Goal: Transaction & Acquisition: Book appointment/travel/reservation

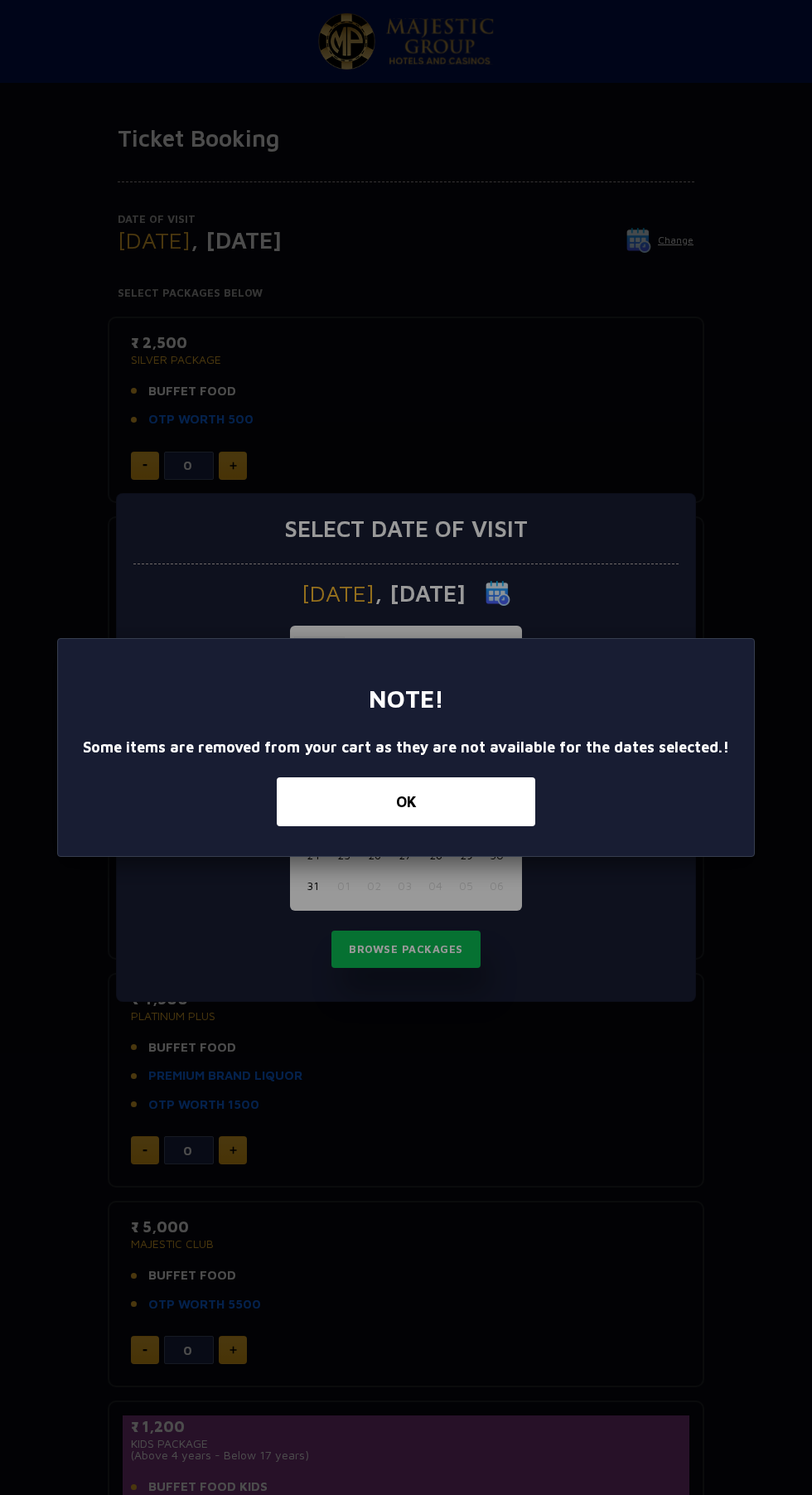
click at [454, 801] on button "OK" at bounding box center [405, 801] width 258 height 48
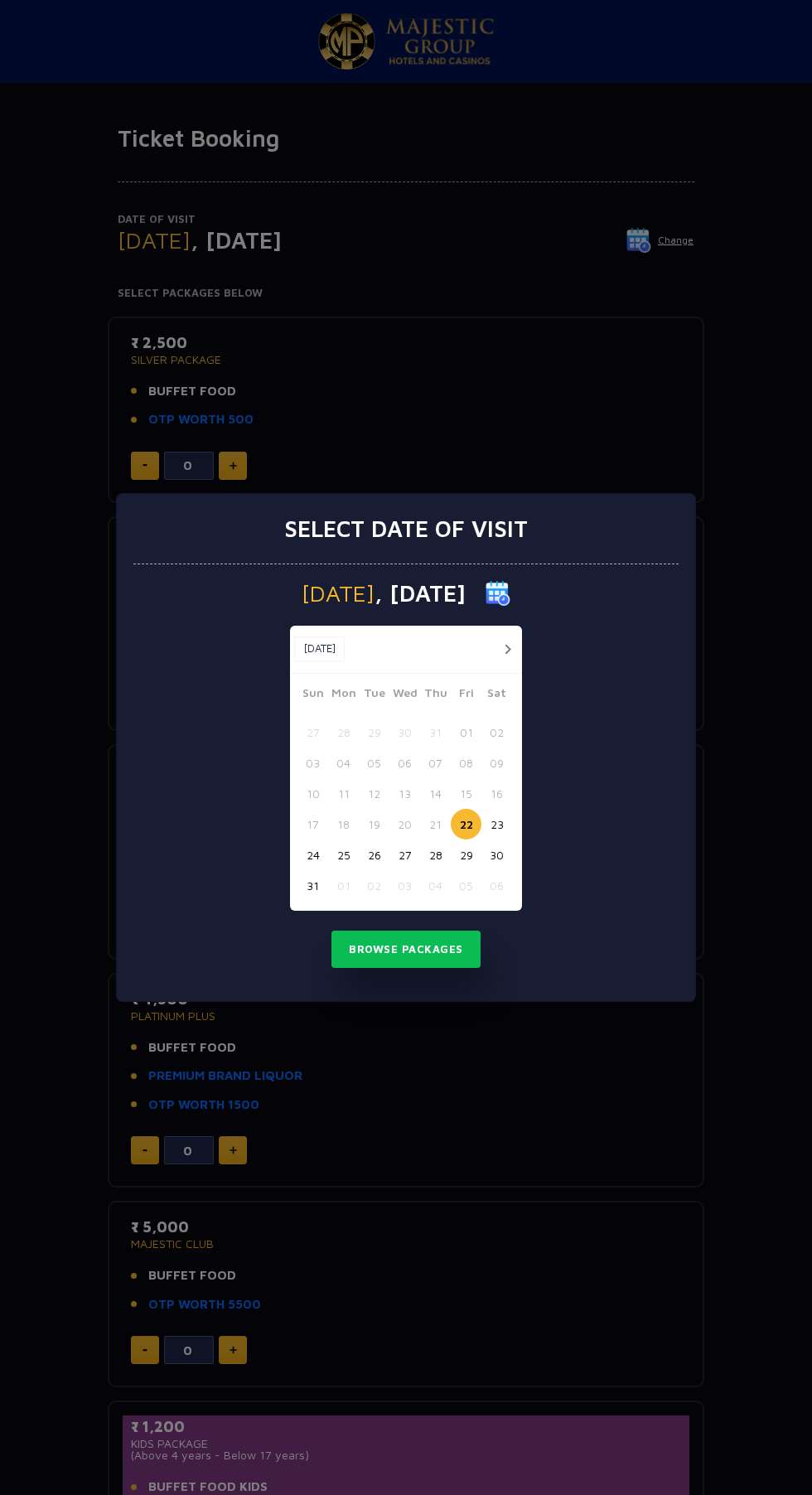
click at [440, 944] on button "Browse Packages" at bounding box center [406, 949] width 149 height 38
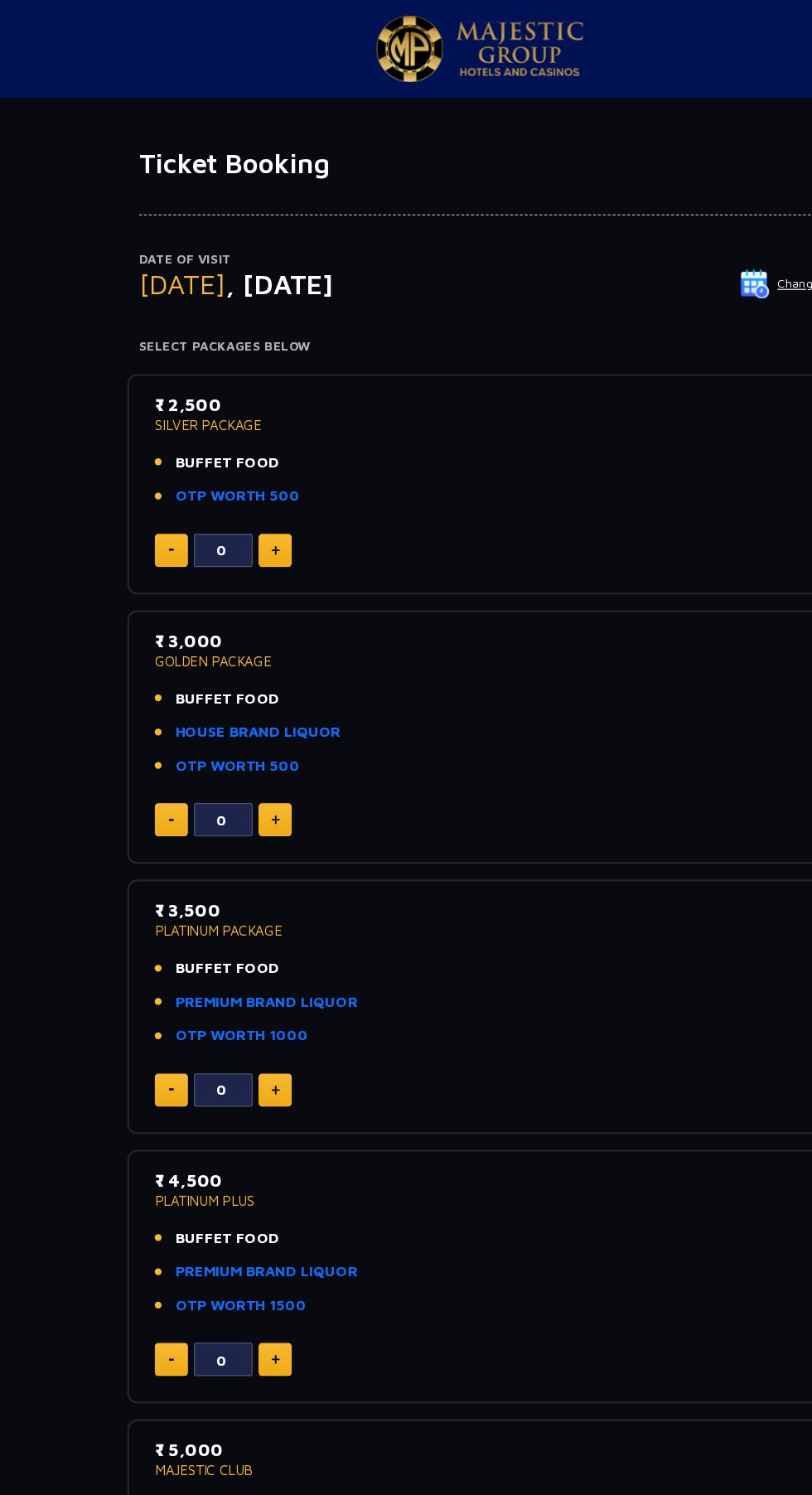
click at [235, 464] on img at bounding box center [233, 465] width 8 height 8
click at [232, 465] on img at bounding box center [233, 465] width 8 height 8
type input "2"
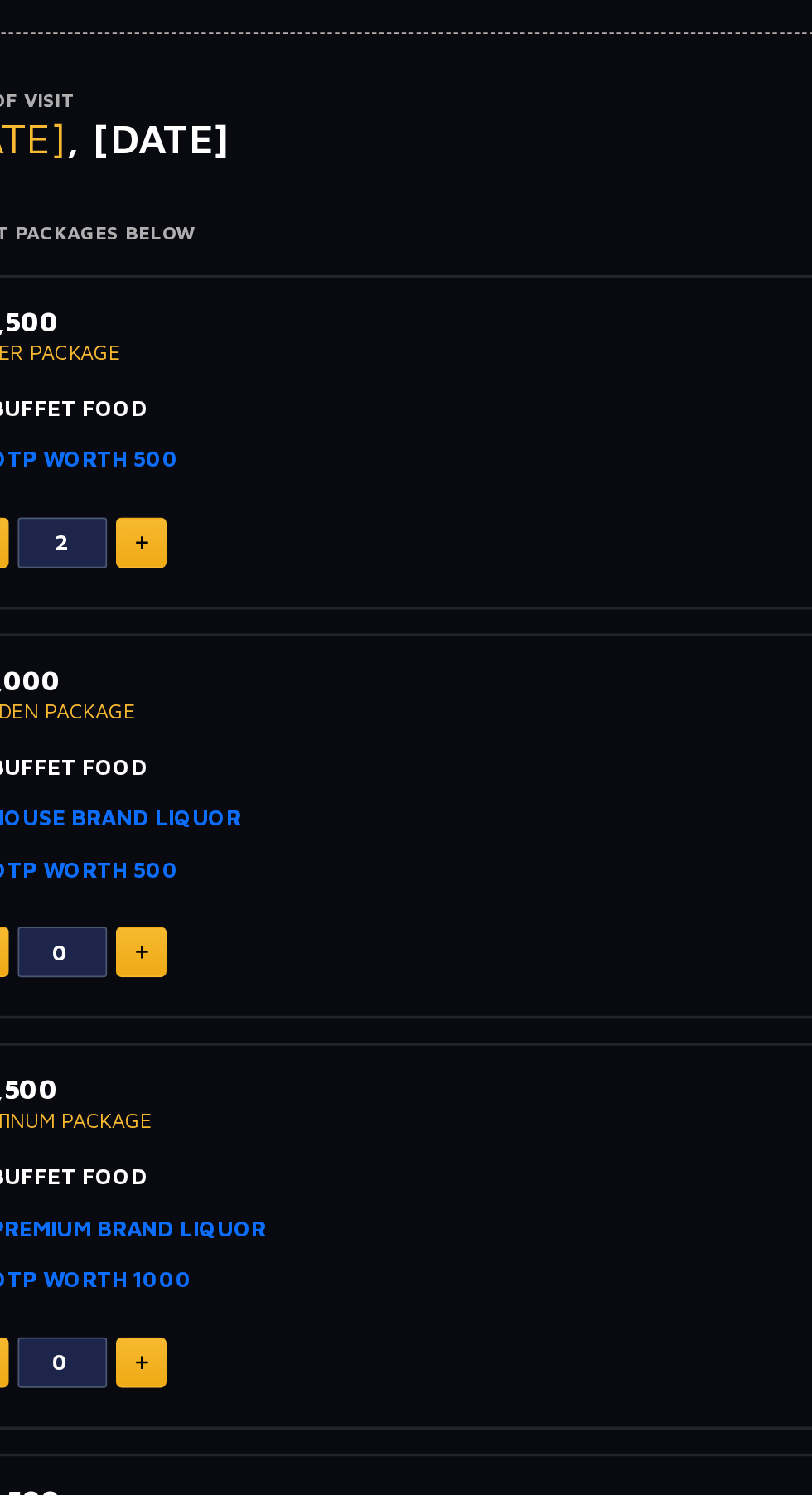
click at [384, 384] on li "BUFFET FOOD" at bounding box center [406, 391] width 550 height 19
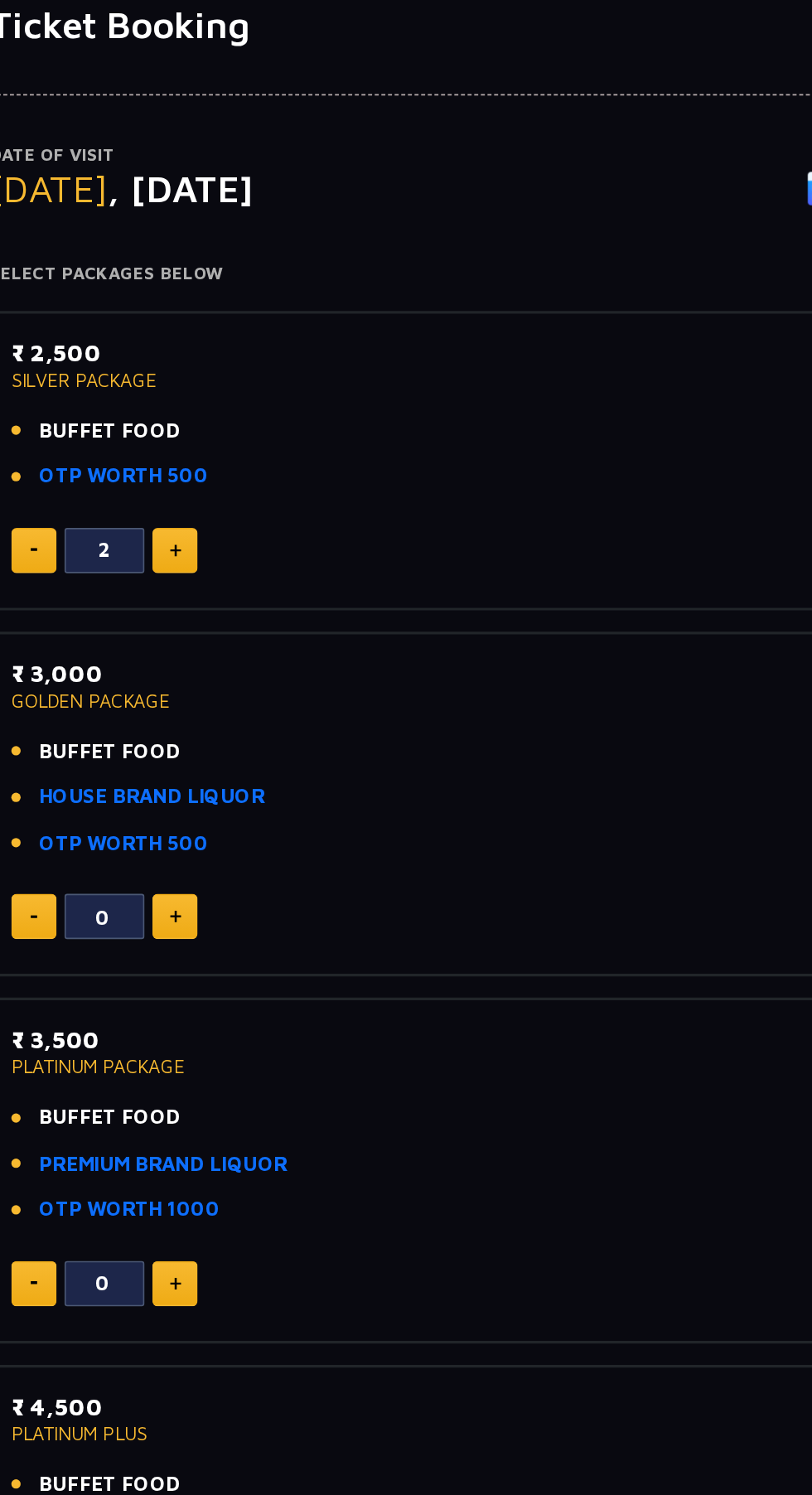
click at [254, 347] on p "₹ 2,500" at bounding box center [406, 343] width 550 height 23
click at [185, 363] on p "SILVER PACKAGE" at bounding box center [406, 359] width 550 height 12
click at [212, 424] on link "OTP WORTH 500" at bounding box center [200, 420] width 105 height 19
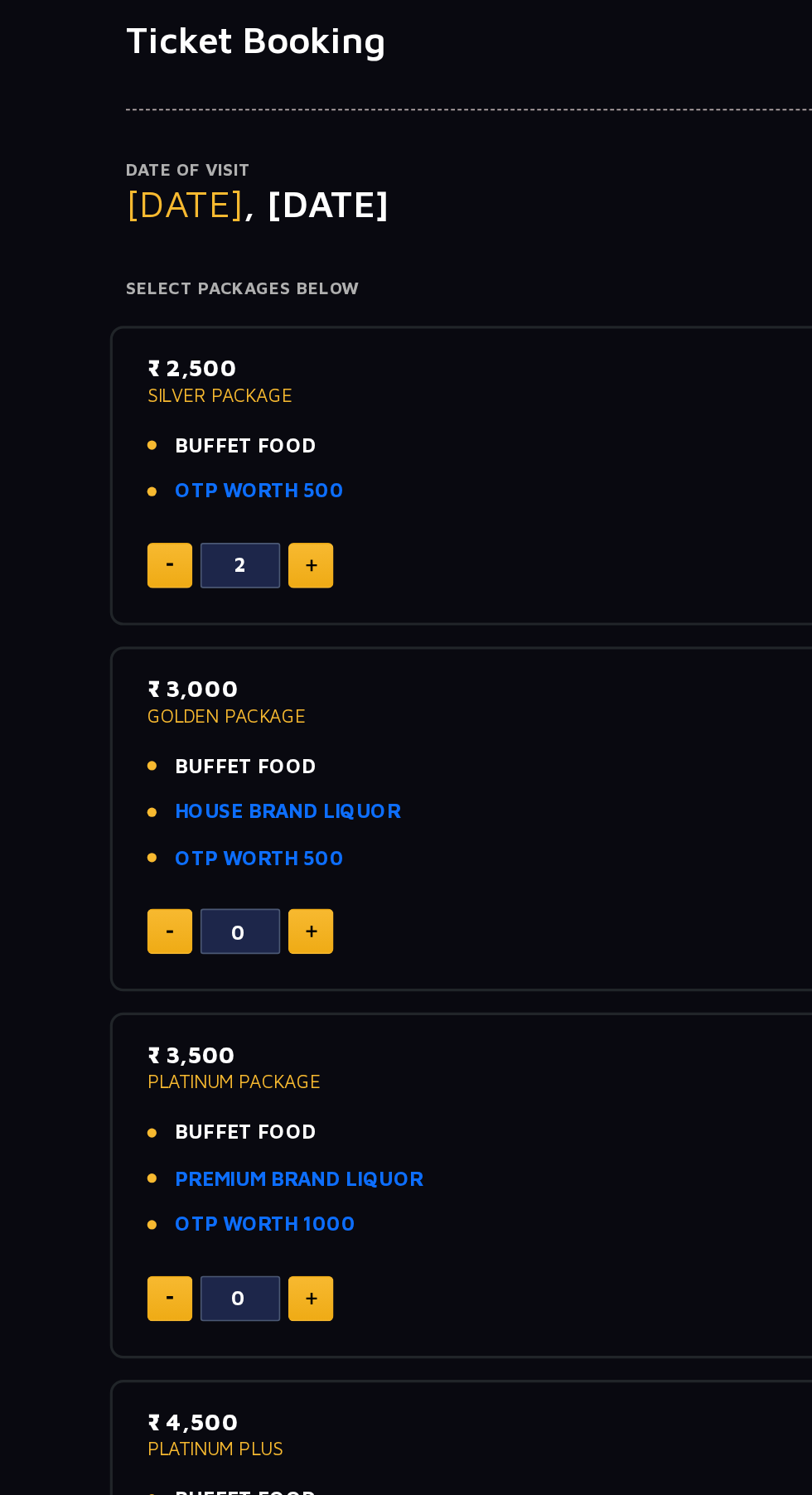
click at [252, 613] on link "HOUSE BRAND LIQUOR" at bounding box center [218, 619] width 140 height 19
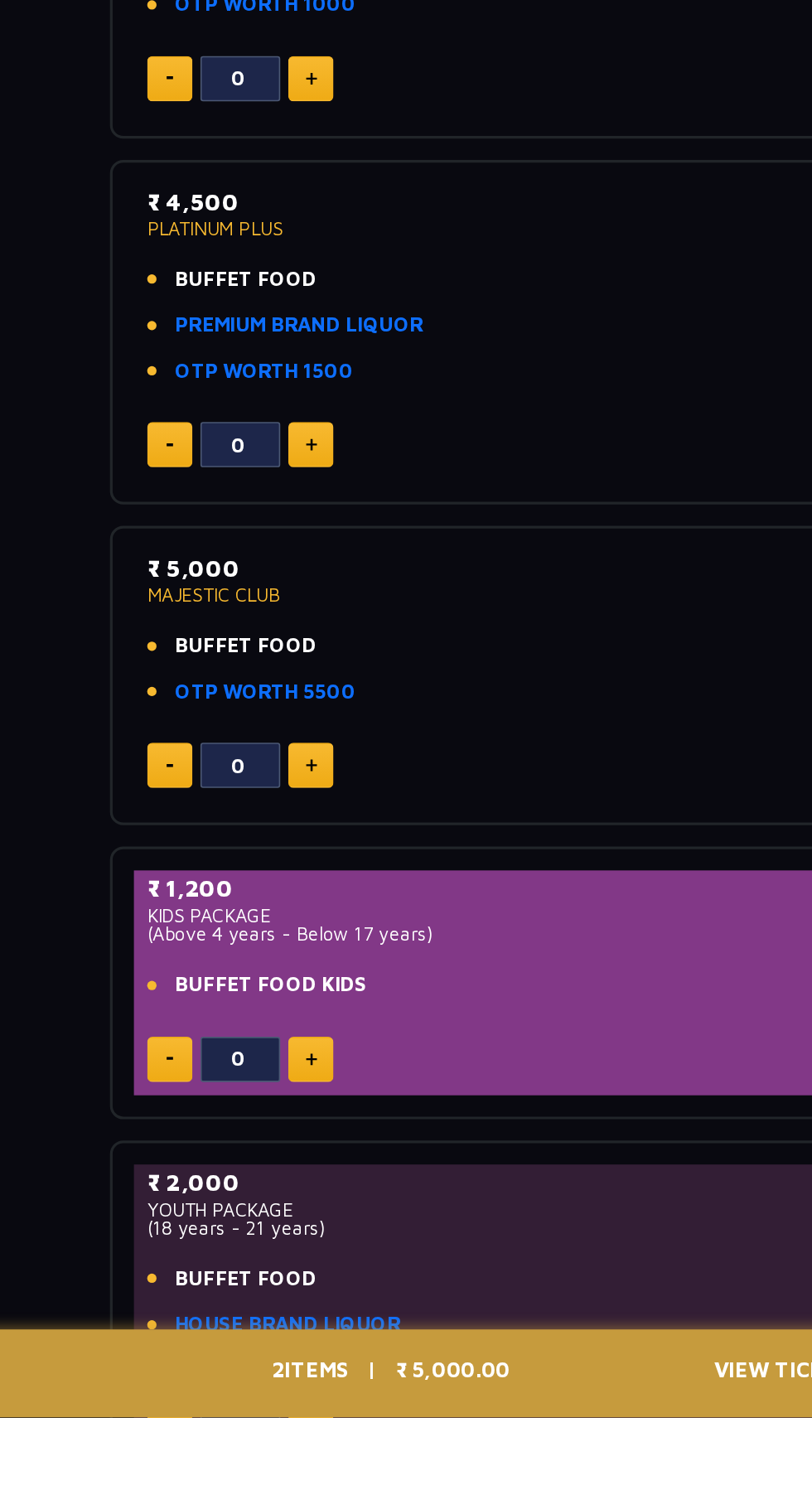
scroll to position [262, 0]
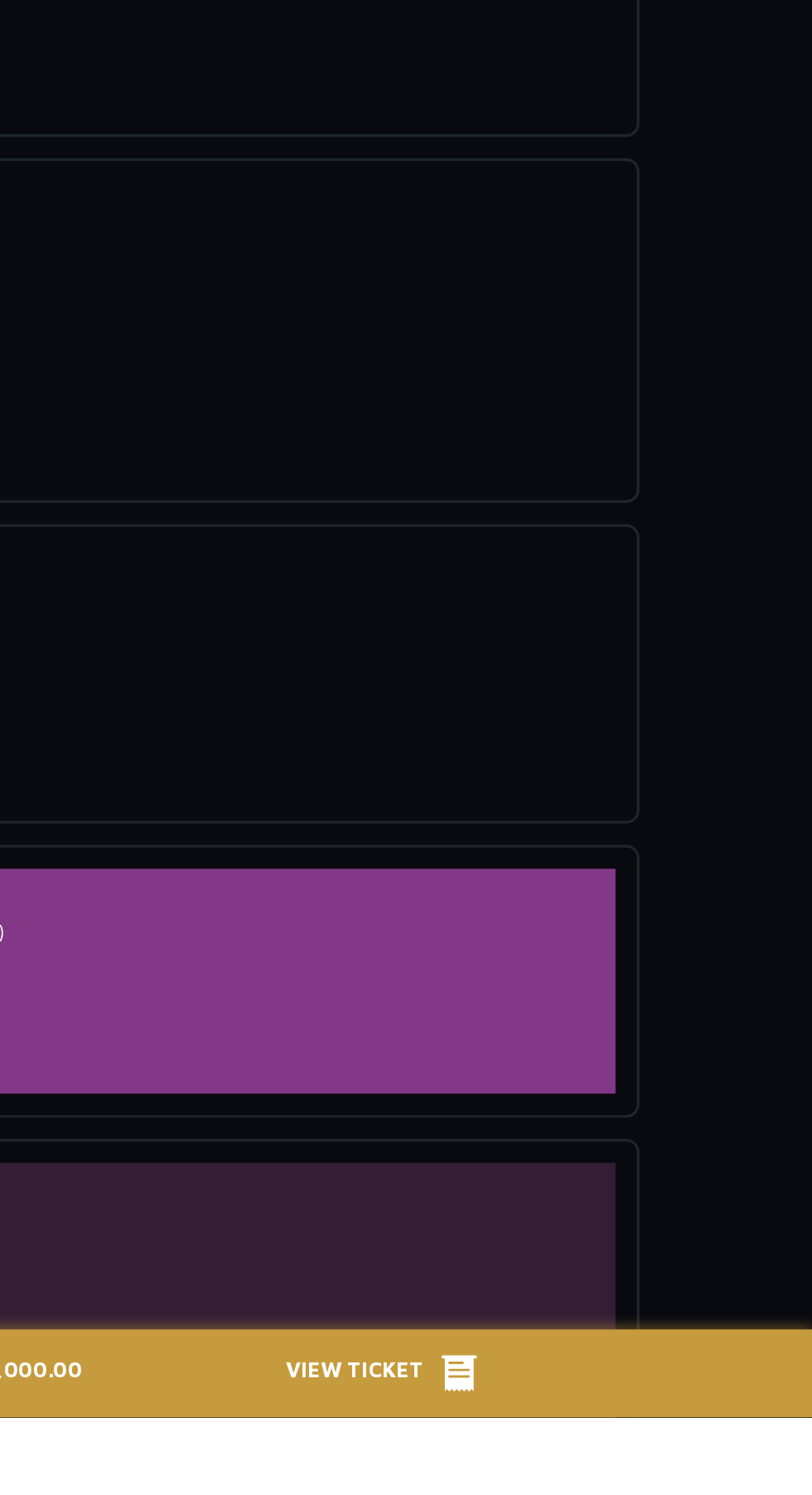
click at [573, 1480] on span "View Ticket" at bounding box center [532, 1467] width 97 height 25
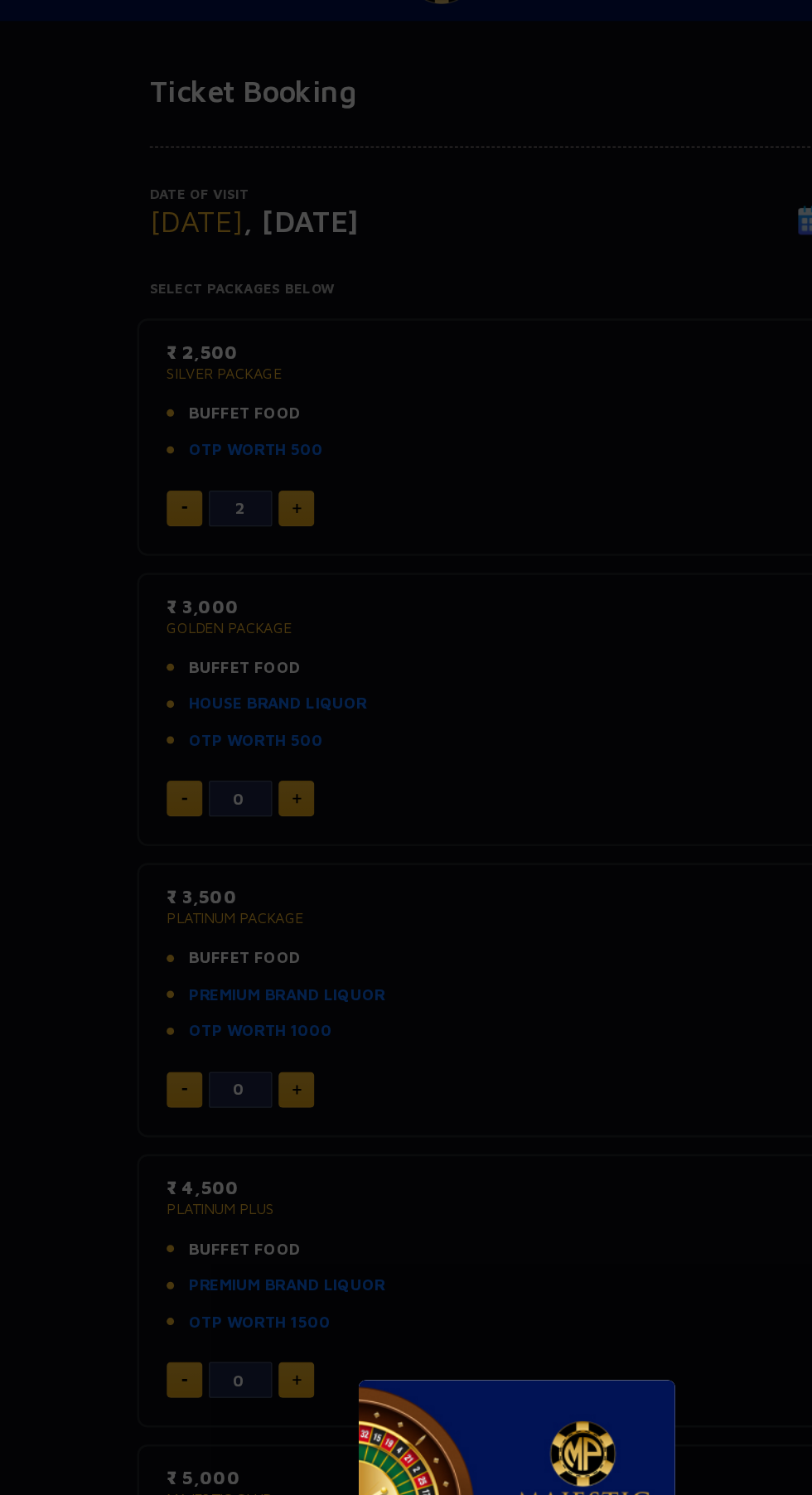
scroll to position [0, 0]
